Goal: Task Accomplishment & Management: Manage account settings

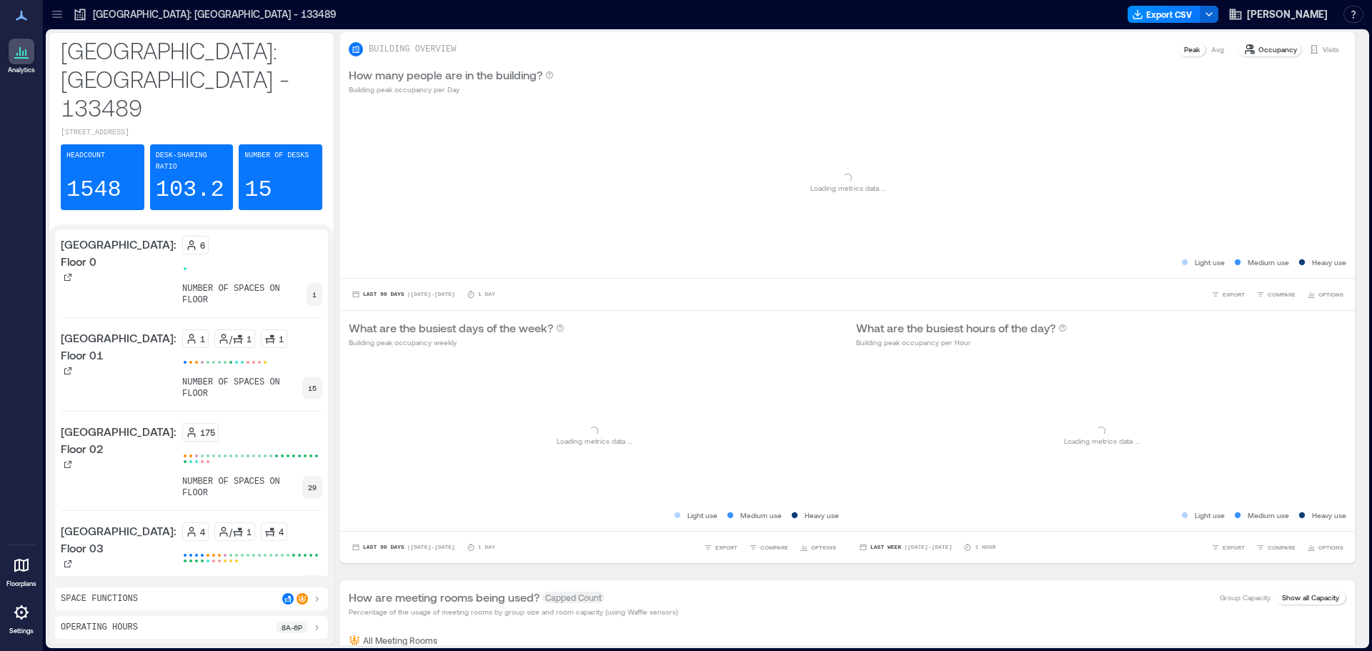
click at [24, 616] on icon at bounding box center [21, 612] width 14 height 14
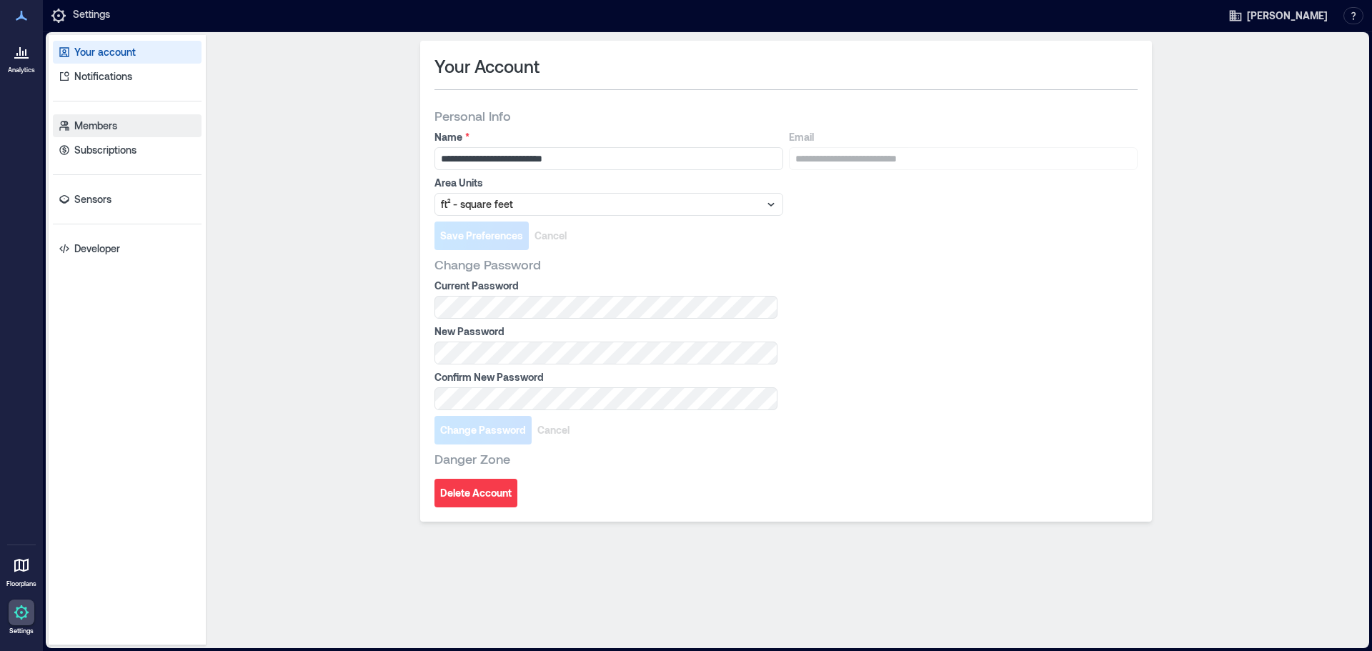
click at [104, 131] on p "Members" at bounding box center [95, 126] width 43 height 14
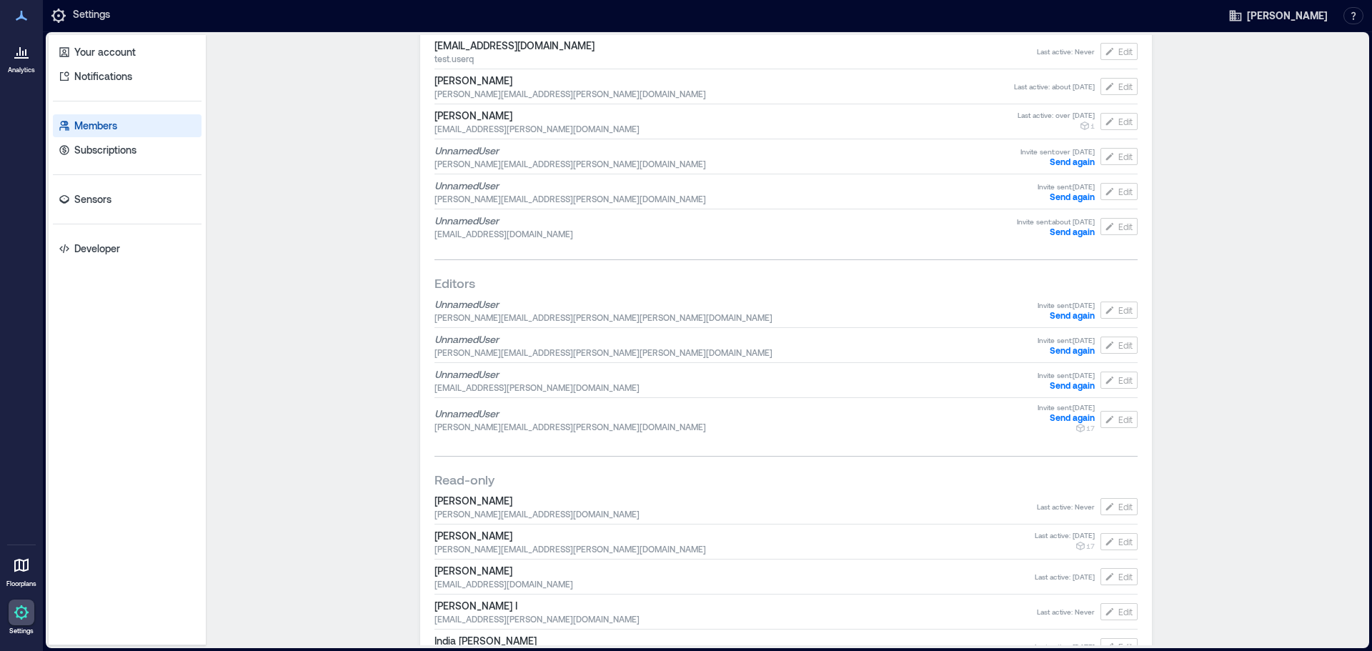
scroll to position [1430, 0]
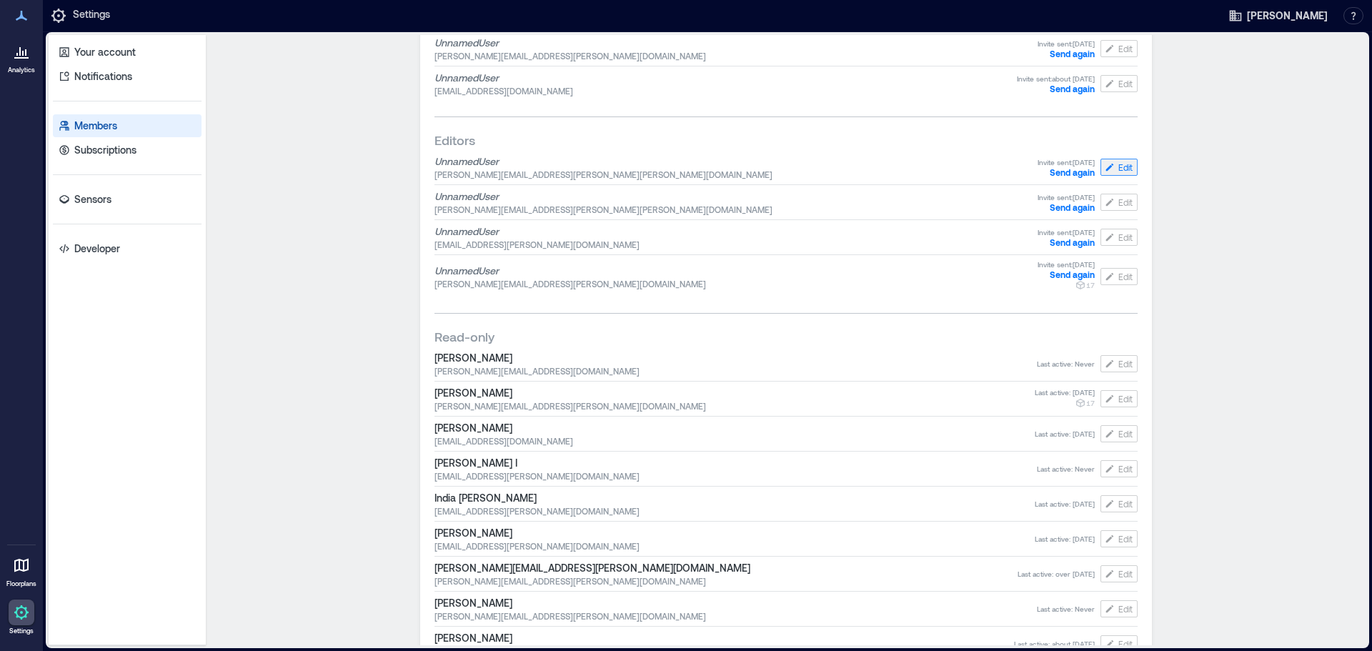
drag, startPoint x: 1004, startPoint y: 162, endPoint x: 1099, endPoint y: 162, distance: 94.4
click at [1099, 162] on div "Unnamed User [PERSON_NAME][EMAIL_ADDRESS][PERSON_NAME][PERSON_NAME][DOMAIN_NAME…" at bounding box center [786, 167] width 703 height 31
click at [339, 207] on div "Members ( 66 ) Export Invite member Owners [PERSON_NAME] William [EMAIL_ADDRESS…" at bounding box center [786, 340] width 1161 height 610
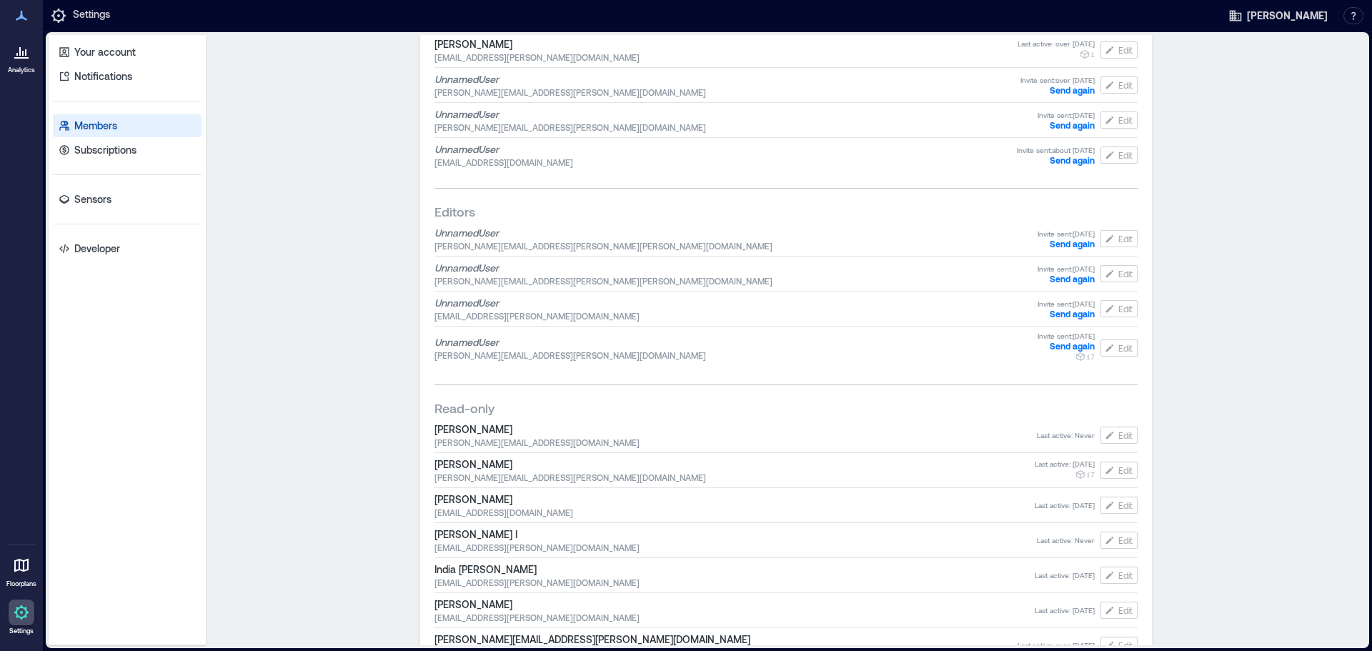
scroll to position [1215, 0]
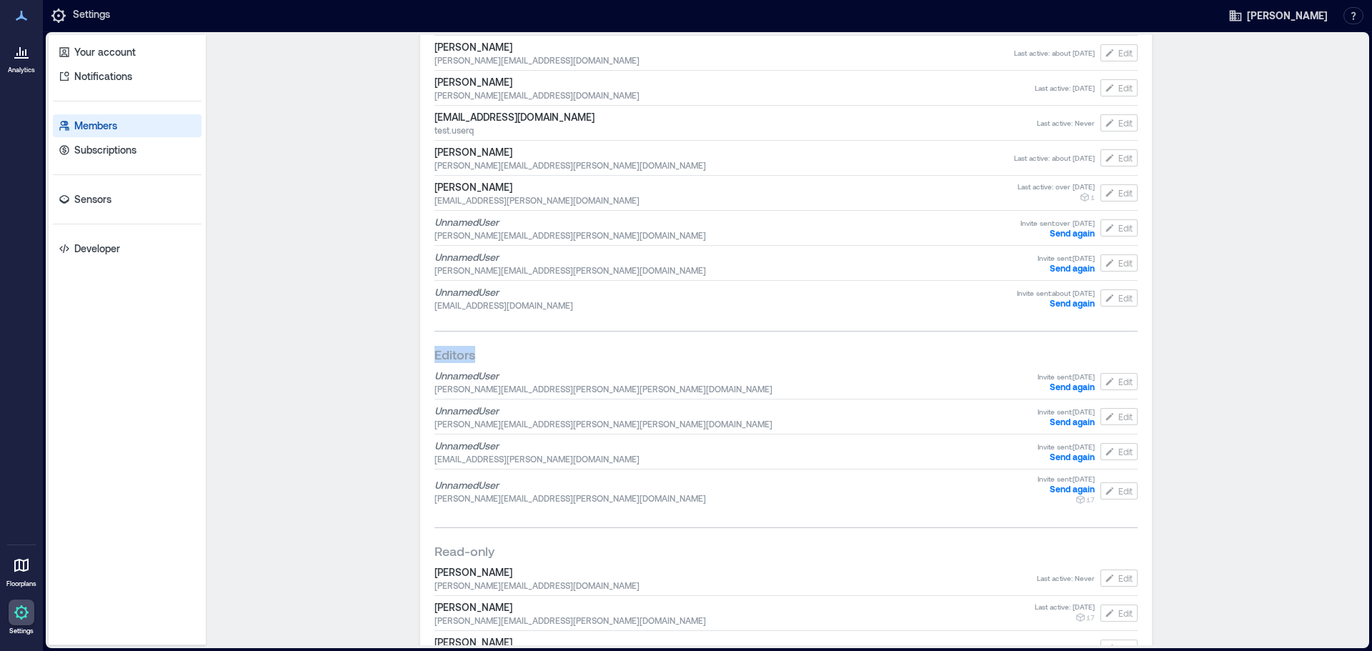
drag, startPoint x: 479, startPoint y: 357, endPoint x: 417, endPoint y: 360, distance: 61.6
click at [420, 360] on div "Members ( 66 ) Export Invite member Owners [PERSON_NAME] William [EMAIL_ADDRESS…" at bounding box center [786, 147] width 732 height 2643
click at [347, 399] on div "Members ( 66 ) Export Invite member Owners [PERSON_NAME] William [EMAIL_ADDRESS…" at bounding box center [786, 340] width 1161 height 610
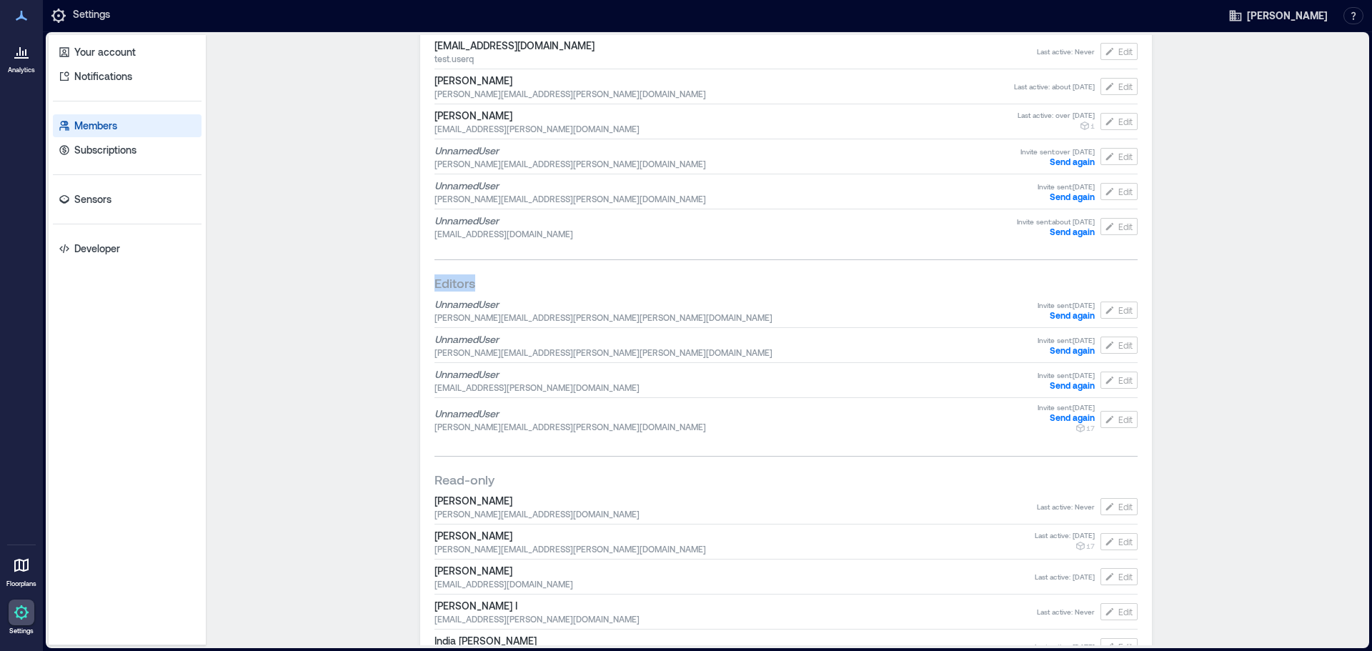
drag, startPoint x: 495, startPoint y: 286, endPoint x: 422, endPoint y: 290, distance: 73.7
click at [422, 290] on div "Members ( 66 ) Export Invite member Owners [PERSON_NAME] William [EMAIL_ADDRESS…" at bounding box center [786, 75] width 732 height 2643
copy span "Editors"
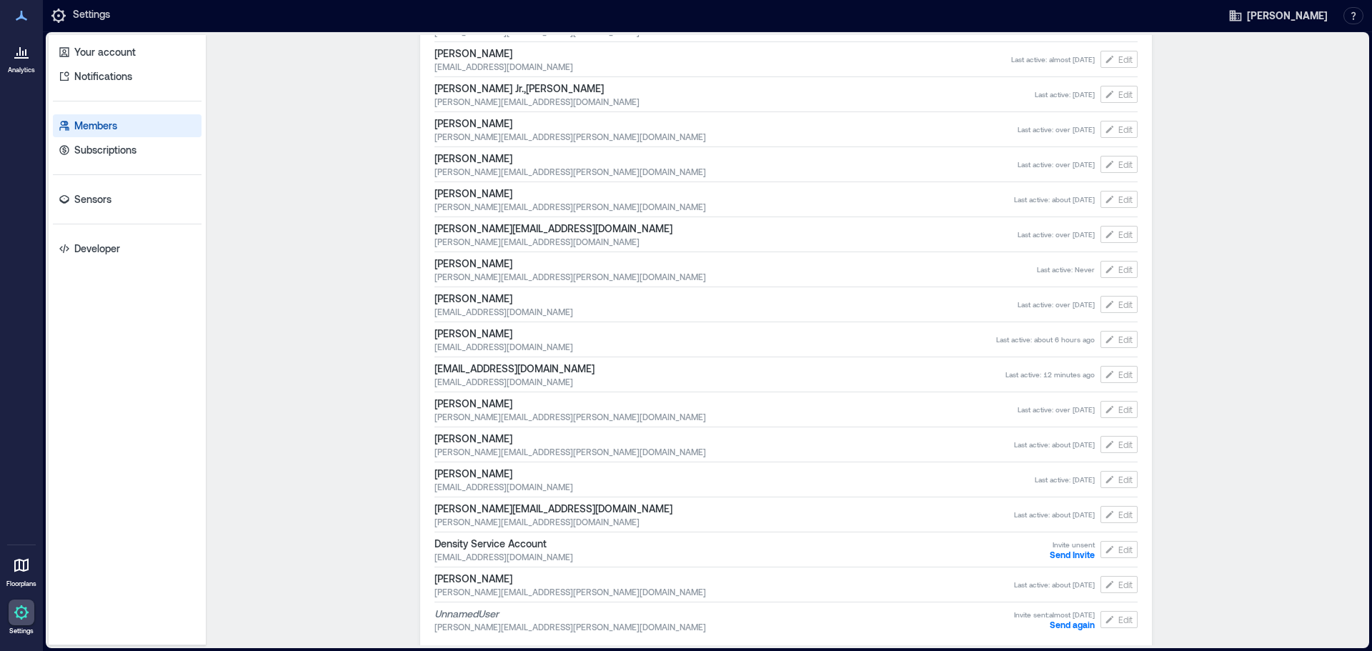
scroll to position [572, 0]
